Goal: Download file/media

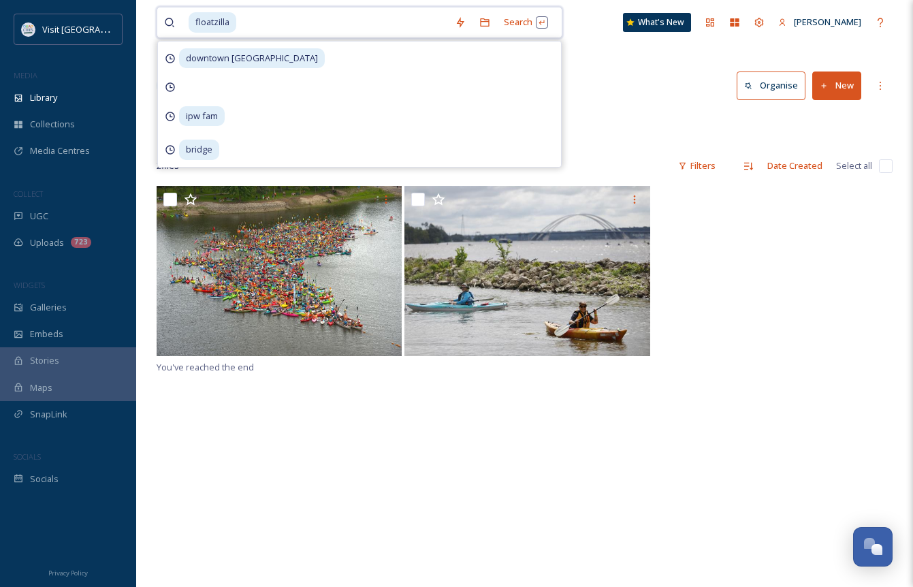
click at [246, 23] on input at bounding box center [343, 22] width 210 height 30
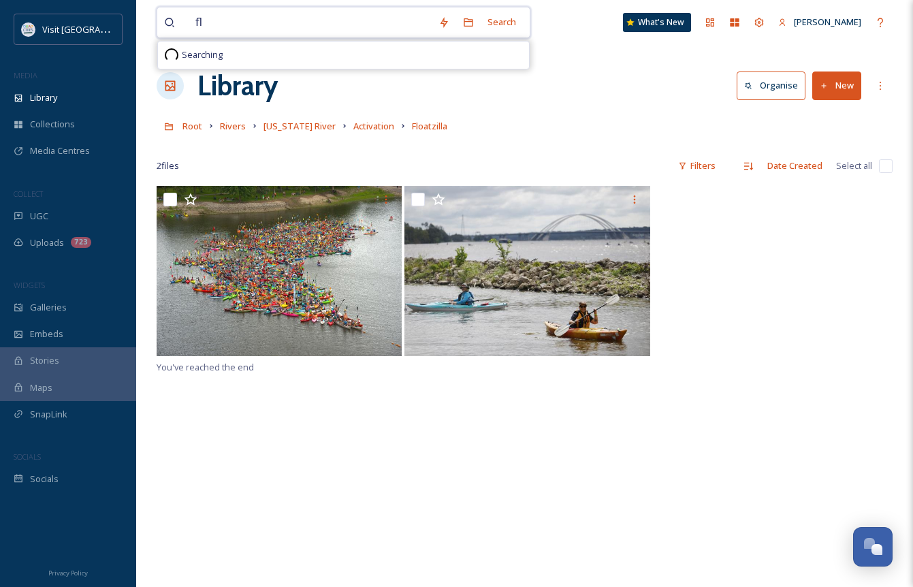
type input "f"
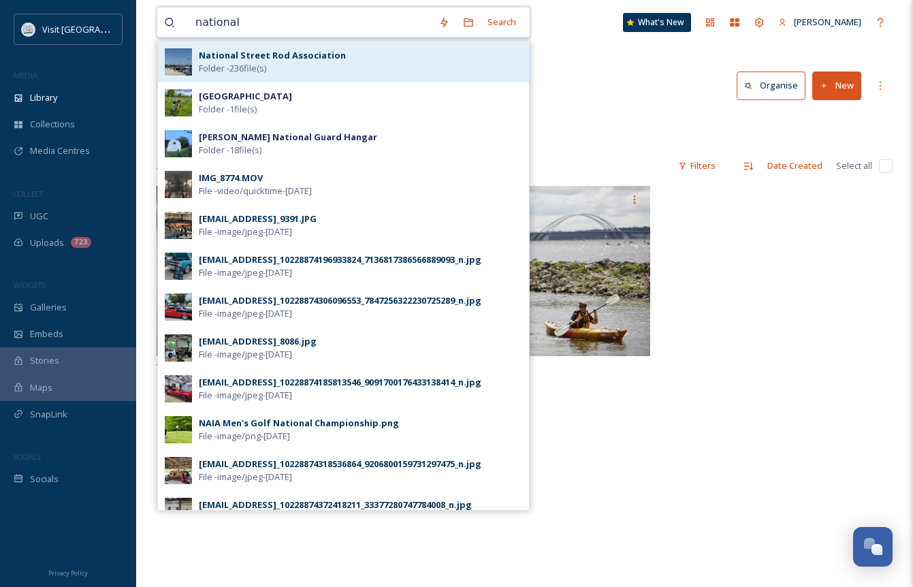
type input "national"
click at [288, 52] on strong "National Street Rod Association" at bounding box center [272, 55] width 147 height 12
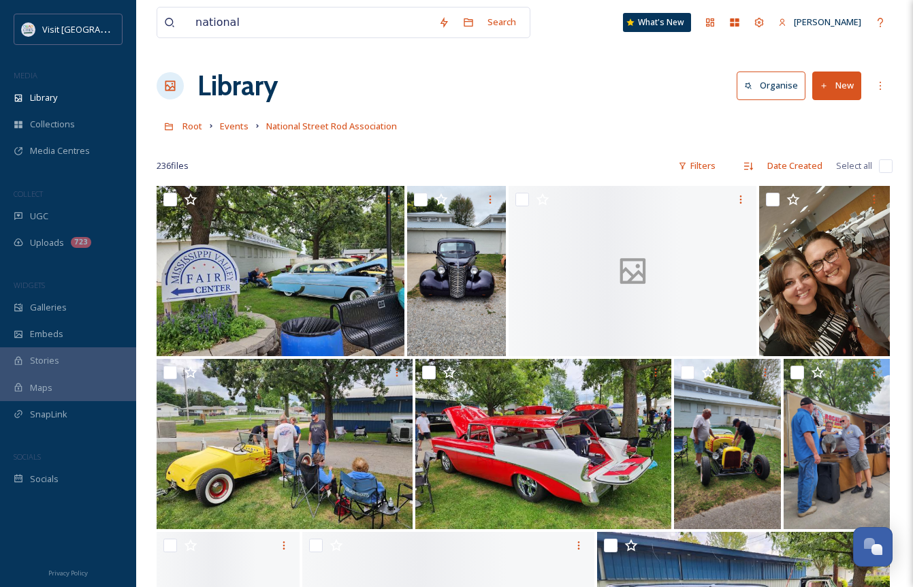
click at [625, 119] on div "Root Events National Street Rod Association" at bounding box center [525, 126] width 736 height 26
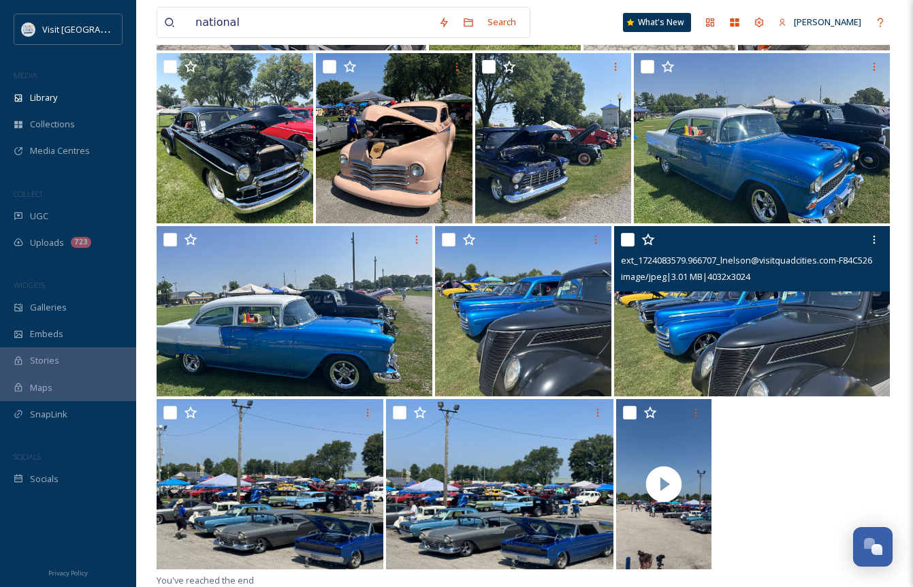
scroll to position [13618, 0]
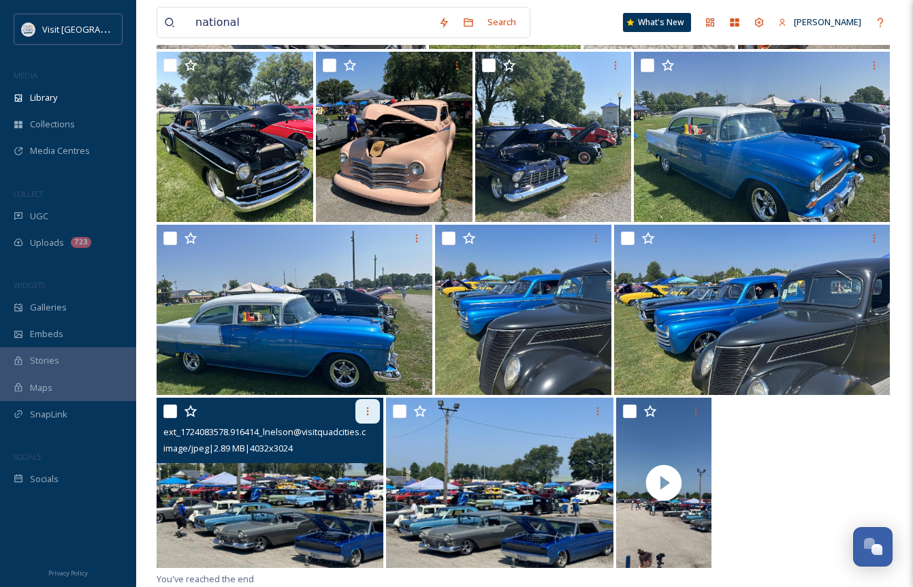
click at [358, 419] on div at bounding box center [367, 411] width 25 height 25
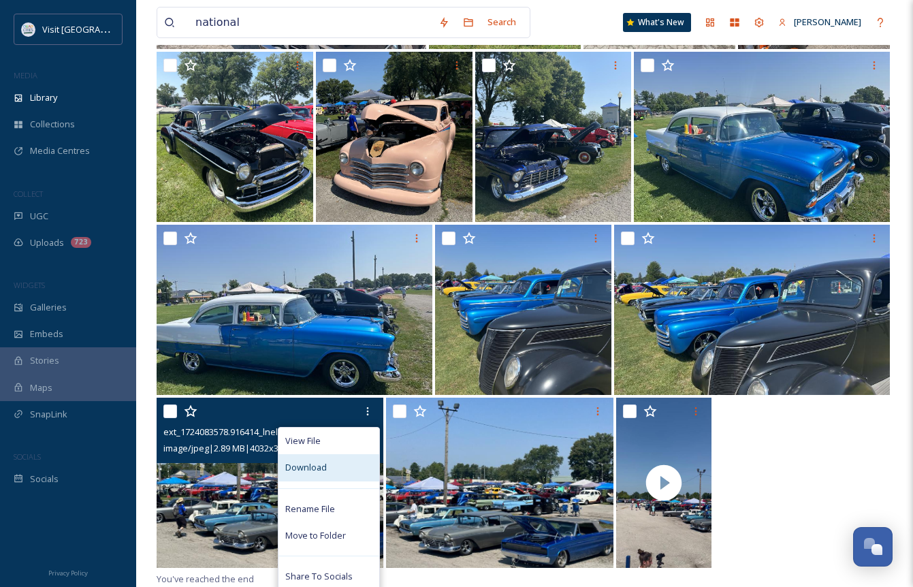
click at [310, 474] on span "Download" at bounding box center [306, 467] width 42 height 13
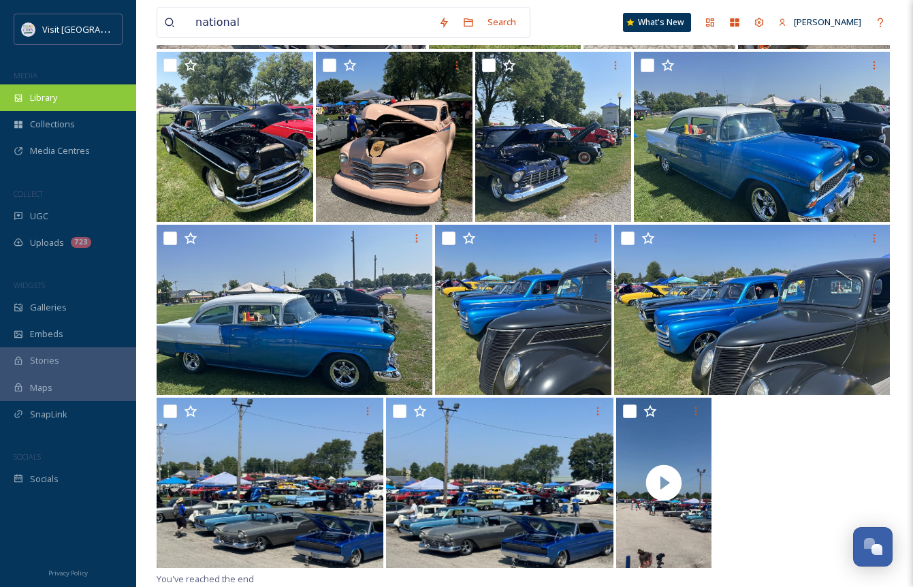
click at [63, 99] on div "Library" at bounding box center [68, 97] width 136 height 27
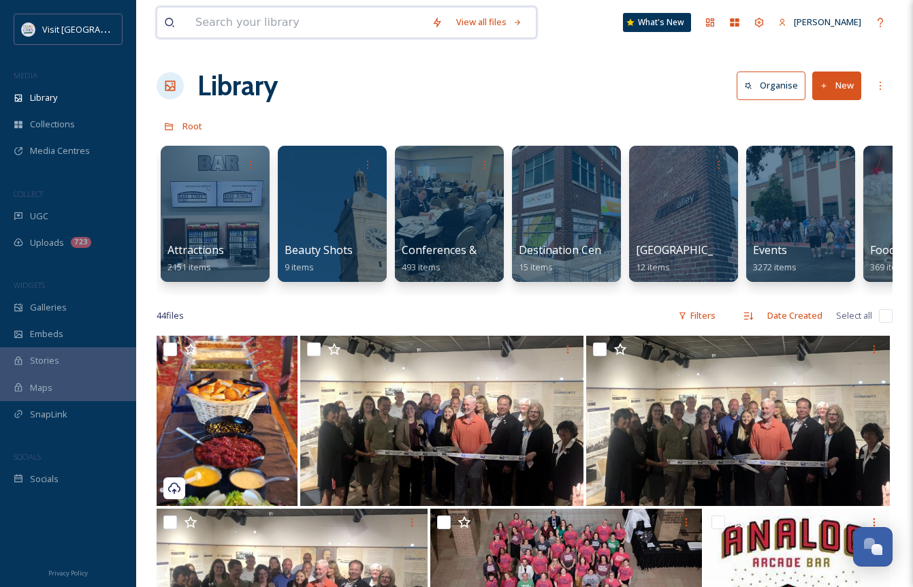
click at [335, 11] on input at bounding box center [307, 22] width 236 height 30
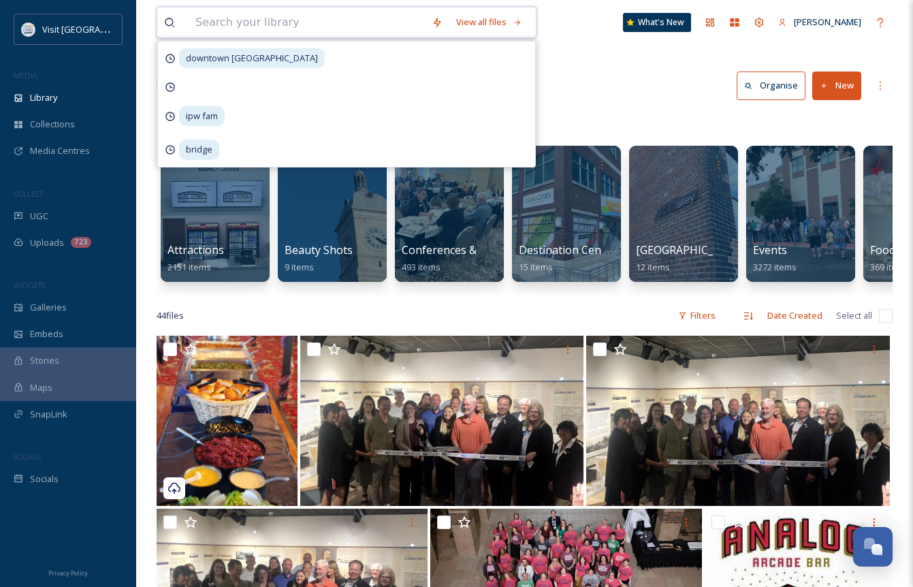
type input "c"
type input "corporate games"
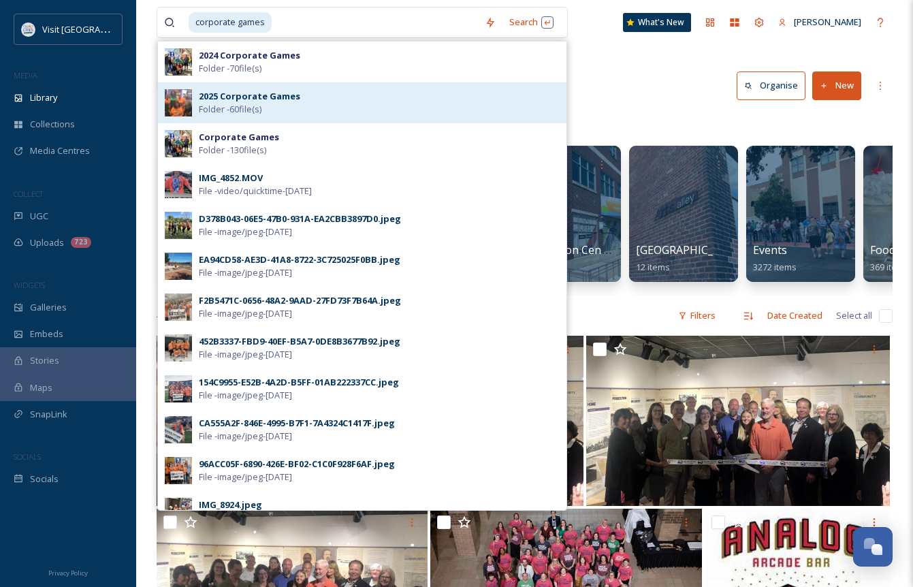
click at [329, 101] on div "2025 Corporate Games Folder - 60 file(s)" at bounding box center [379, 103] width 361 height 26
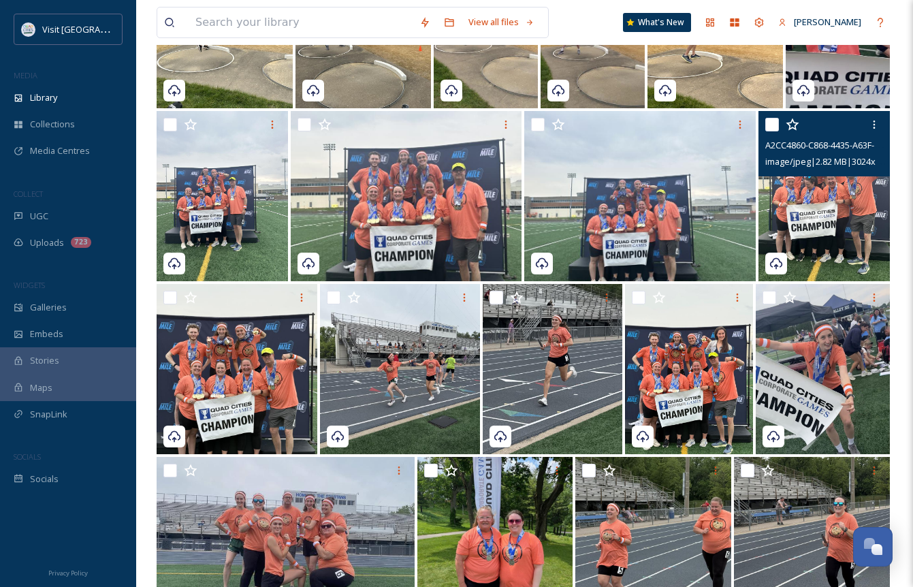
scroll to position [1655, 0]
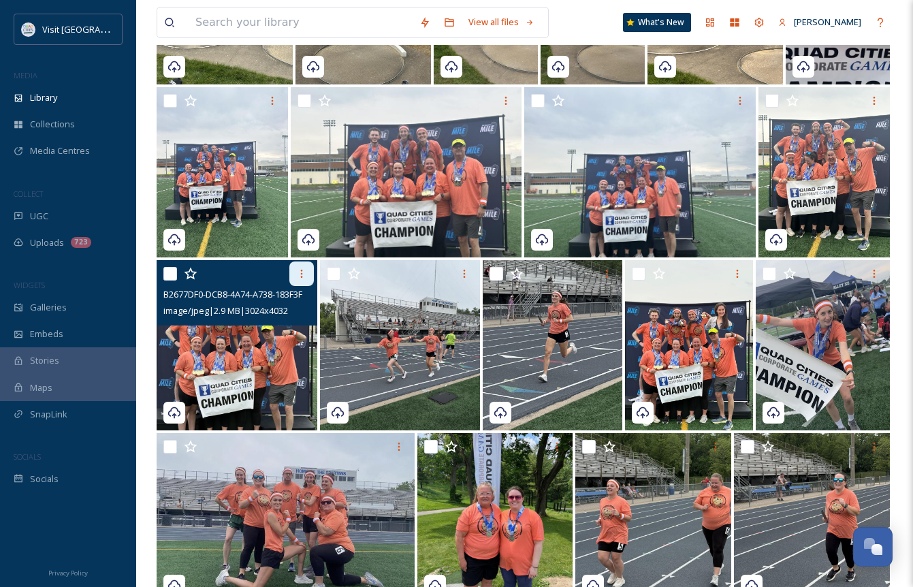
click at [307, 274] on div at bounding box center [301, 273] width 25 height 25
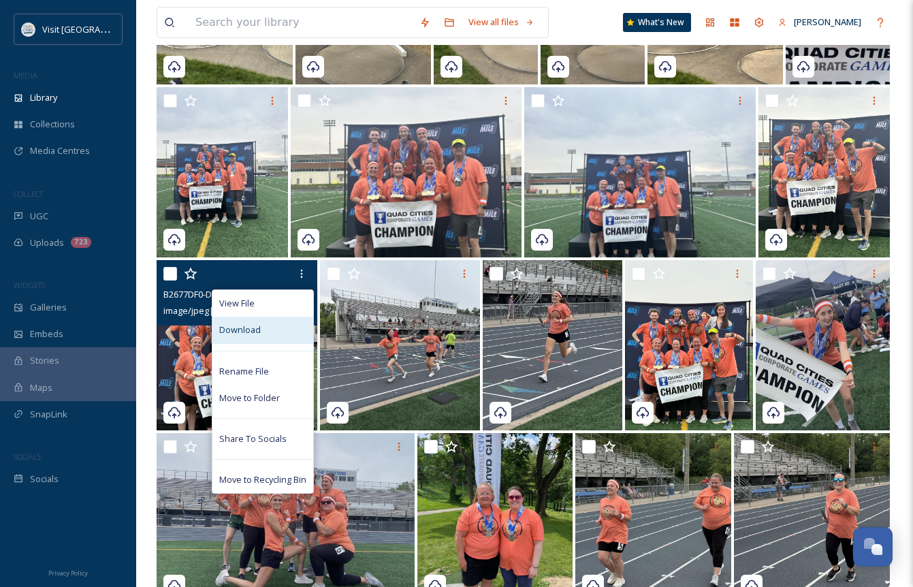
click at [261, 329] on div "Download" at bounding box center [262, 329] width 101 height 27
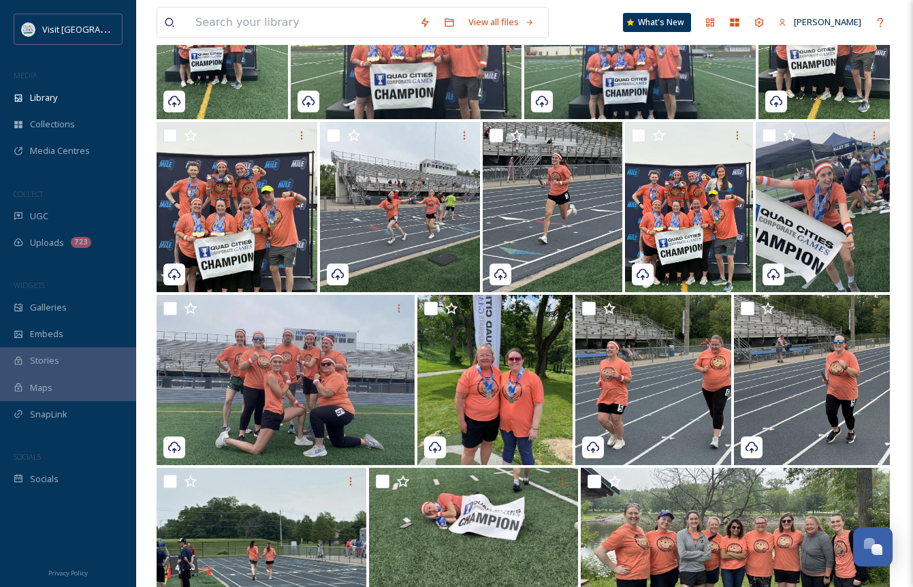
scroll to position [1791, 0]
